Goal: Transaction & Acquisition: Purchase product/service

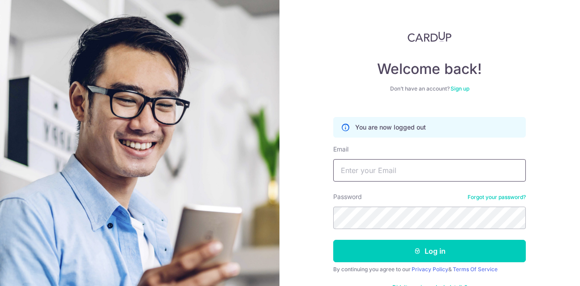
click at [372, 168] on input "Email" at bounding box center [429, 170] width 193 height 22
type input "evelyn.lau.bluemoon@gmail.com"
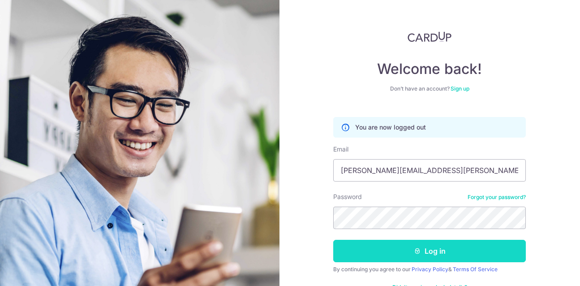
click at [424, 255] on button "Log in" at bounding box center [429, 251] width 193 height 22
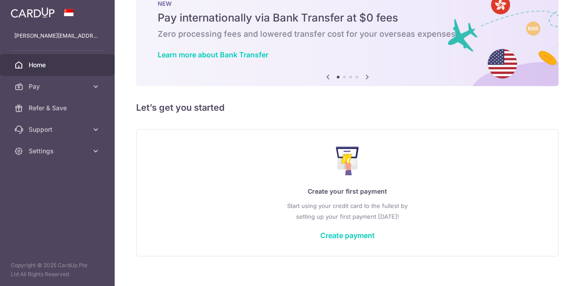
scroll to position [41, 0]
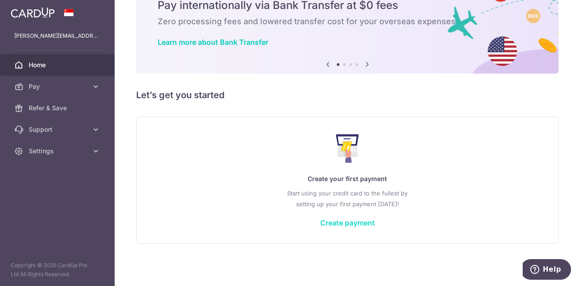
click at [356, 223] on link "Create payment" at bounding box center [347, 222] width 55 height 9
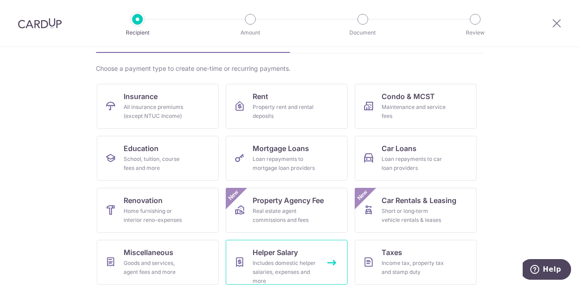
scroll to position [26, 0]
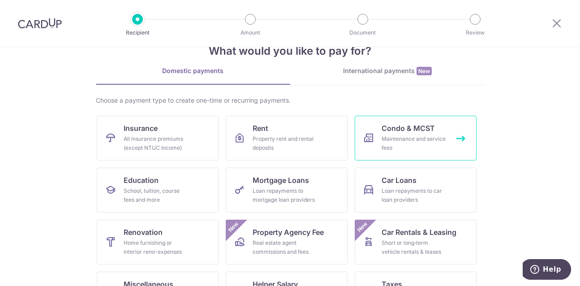
click at [404, 140] on div "Maintenance and service fees" at bounding box center [414, 143] width 64 height 18
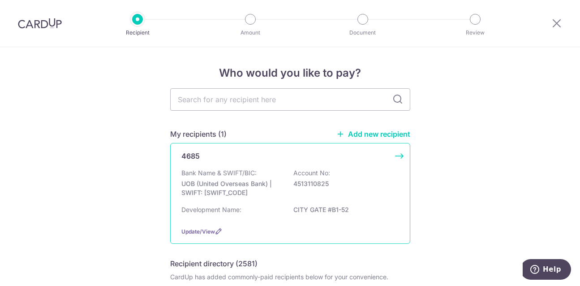
click at [274, 183] on p "UOB (United Overseas Bank) | SWIFT: UOVBSGSGXXX" at bounding box center [231, 188] width 100 height 18
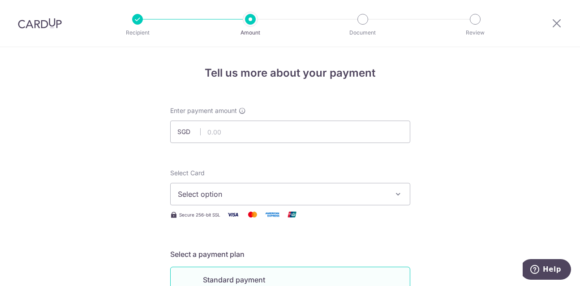
click at [269, 194] on span "Select option" at bounding box center [282, 194] width 209 height 11
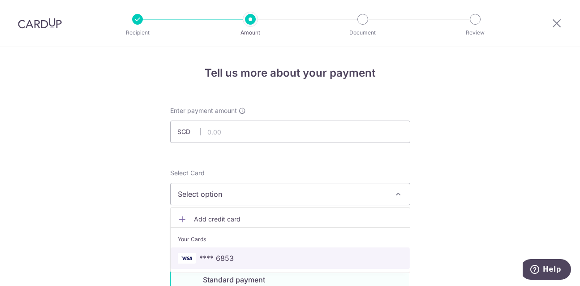
click at [236, 261] on span "**** 6853" at bounding box center [290, 258] width 225 height 11
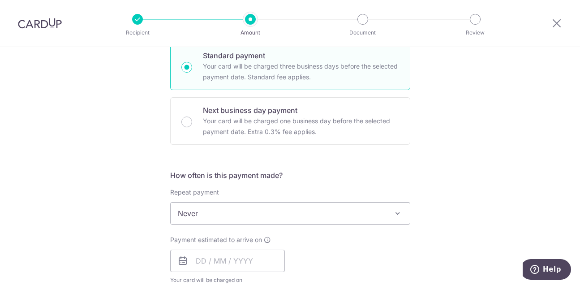
scroll to position [314, 0]
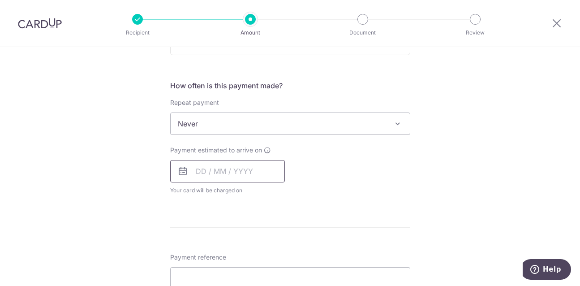
click at [200, 174] on input "text" at bounding box center [227, 171] width 115 height 22
click at [200, 173] on input "text" at bounding box center [227, 171] width 115 height 22
click at [280, 269] on link "19" at bounding box center [278, 270] width 14 height 14
type input "19/09/2025"
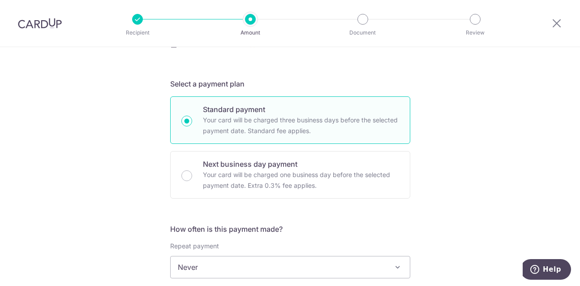
scroll to position [134, 0]
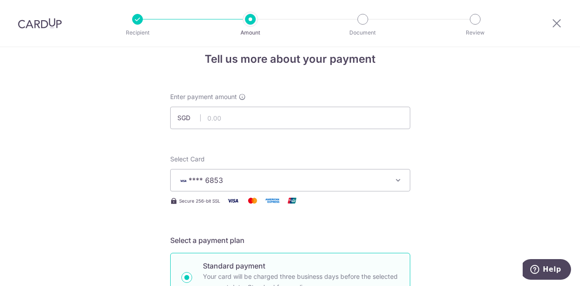
scroll to position [0, 0]
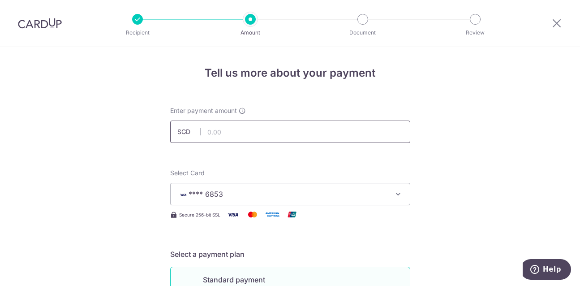
click at [225, 134] on input "text" at bounding box center [290, 131] width 240 height 22
click at [213, 132] on input "1545.01" at bounding box center [290, 131] width 240 height 22
type input "1,645.01"
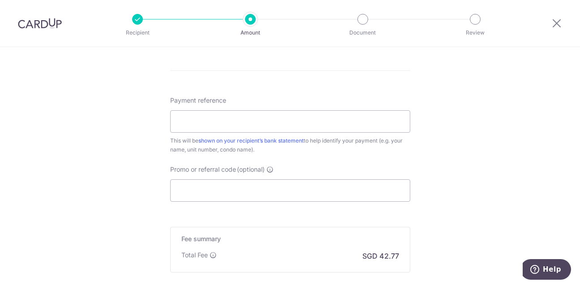
scroll to position [493, 0]
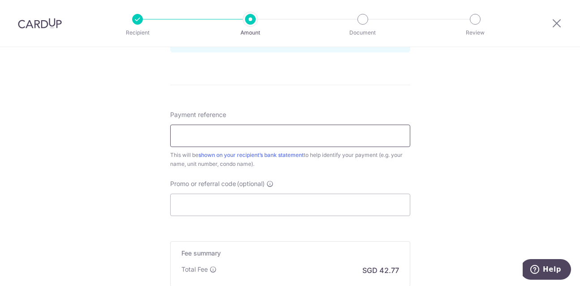
click at [296, 144] on input "Payment reference" at bounding box center [290, 136] width 240 height 22
type input "CITYGATE BLK371 B01-52"
type input "HONEYMONEY"
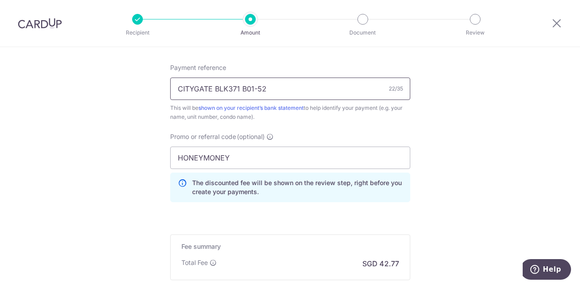
scroll to position [649, 0]
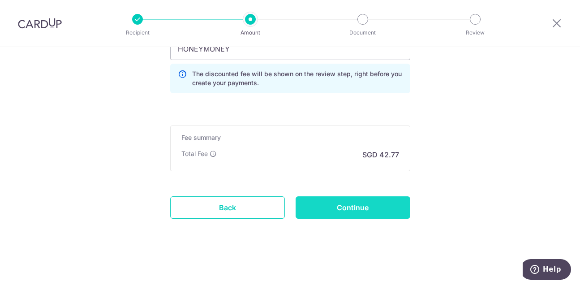
click at [349, 203] on input "Continue" at bounding box center [353, 207] width 115 height 22
type input "Create Schedule"
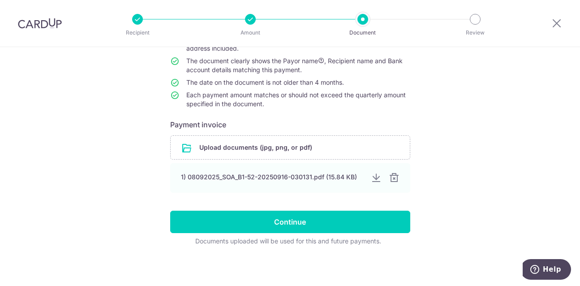
scroll to position [103, 0]
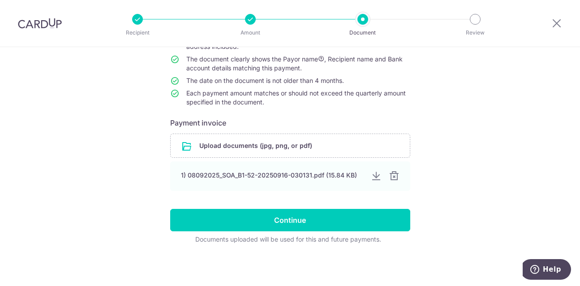
click at [489, 133] on div "Help us verify your payment Your supporting documents will enable us to approve…" at bounding box center [290, 114] width 580 height 341
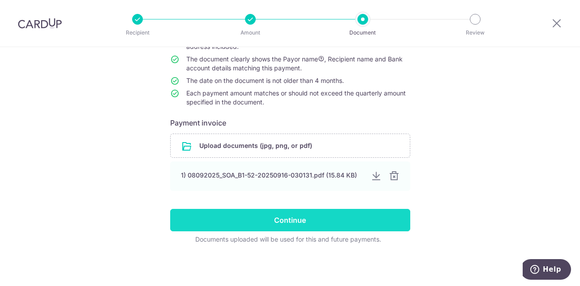
click at [195, 217] on input "Continue" at bounding box center [290, 220] width 240 height 22
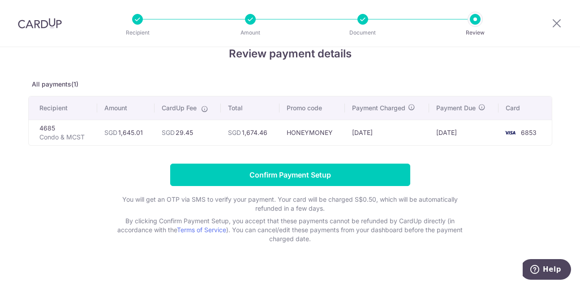
scroll to position [30, 0]
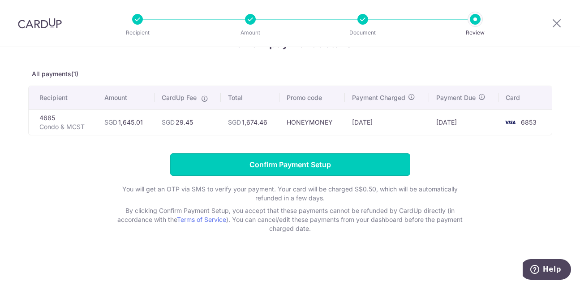
click at [325, 164] on input "Confirm Payment Setup" at bounding box center [290, 164] width 240 height 22
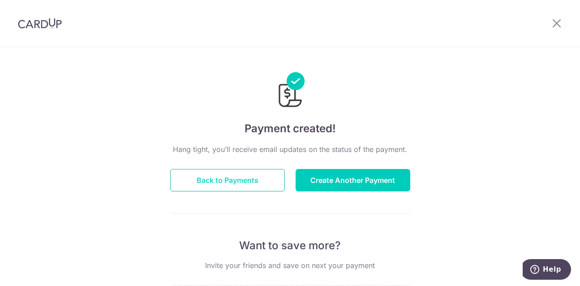
click at [236, 183] on button "Back to Payments" at bounding box center [227, 180] width 115 height 22
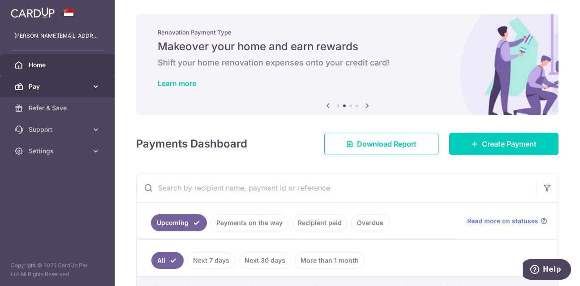
click at [59, 88] on span "Pay" at bounding box center [58, 86] width 59 height 9
